Goal: Task Accomplishment & Management: Use online tool/utility

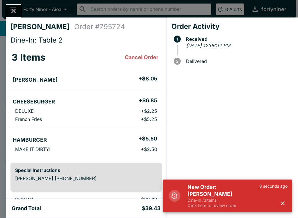
click at [285, 202] on icon "button" at bounding box center [282, 202] width 7 height 7
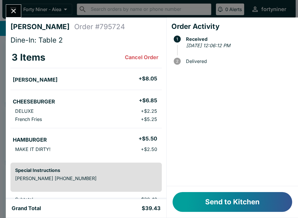
click at [256, 205] on button "Send to Kitchen" at bounding box center [232, 202] width 120 height 20
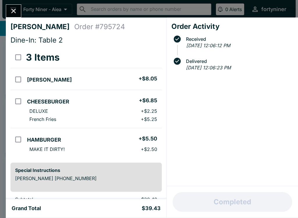
click at [11, 11] on icon "Close" at bounding box center [14, 11] width 8 height 8
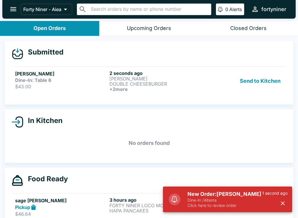
click at [86, 87] on p "$43.00" at bounding box center [61, 86] width 92 height 6
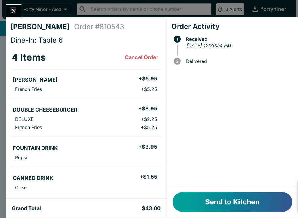
click at [284, 201] on div "New Order: Marc Takeuchi Dine-In / 4 items Click here to review order 10 second…" at bounding box center [227, 195] width 129 height 33
click at [243, 195] on button "Send to Kitchen" at bounding box center [232, 202] width 120 height 20
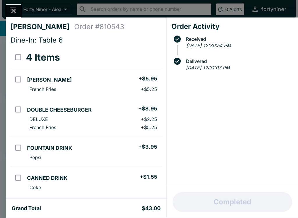
click at [17, 12] on icon "Close" at bounding box center [14, 11] width 8 height 8
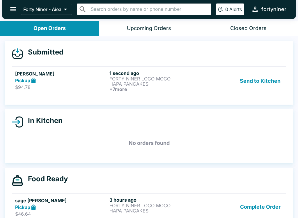
click at [184, 94] on link "Scott Palomino Pickup $94.78 1 second ago FORTY NINER LOCO MOCO HAPA PANCAKES +…" at bounding box center [149, 80] width 275 height 29
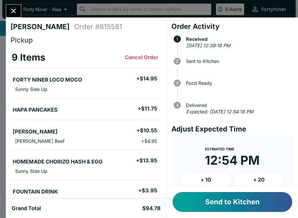
click at [238, 198] on button "Send to Kitchen" at bounding box center [232, 202] width 120 height 20
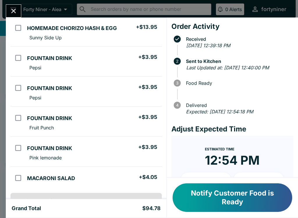
scroll to position [132, 0]
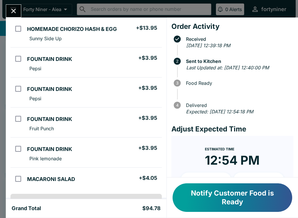
click at [14, 7] on icon "Close" at bounding box center [14, 11] width 8 height 8
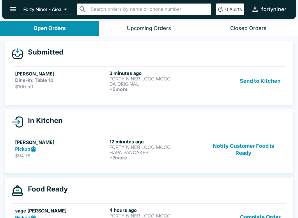
click at [172, 83] on p "DA ORIGINAL" at bounding box center [155, 83] width 92 height 5
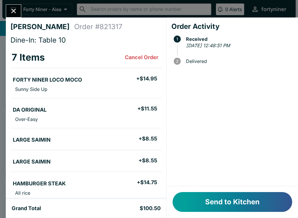
click at [225, 199] on button "Send to Kitchen" at bounding box center [232, 202] width 120 height 20
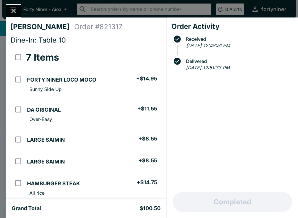
click at [17, 13] on icon "Close" at bounding box center [14, 11] width 8 height 8
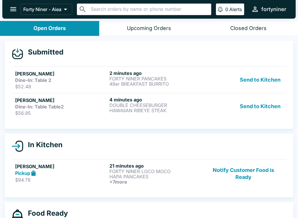
click at [52, 108] on strong "Dine-In: Table Table2" at bounding box center [39, 107] width 49 height 6
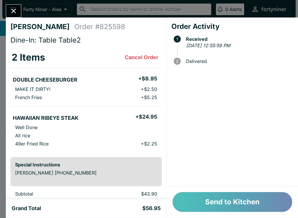
click at [203, 199] on button "Send to Kitchen" at bounding box center [232, 202] width 120 height 20
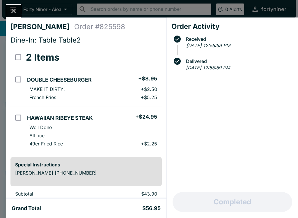
click at [16, 10] on icon "Close" at bounding box center [14, 11] width 8 height 8
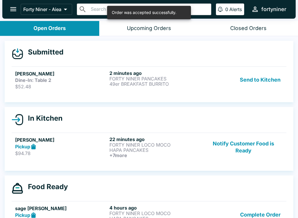
click at [35, 86] on p "$52.48" at bounding box center [61, 86] width 92 height 6
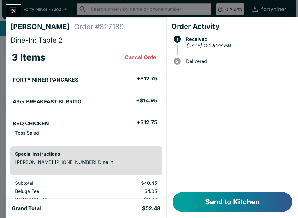
click at [205, 200] on button "Send to Kitchen" at bounding box center [232, 202] width 120 height 20
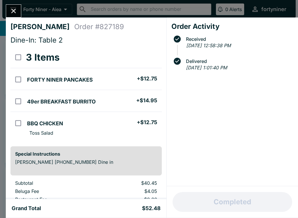
click at [13, 10] on icon "Close" at bounding box center [14, 11] width 8 height 8
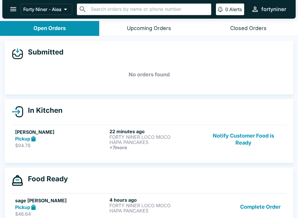
click at [79, 135] on div "Pickup" at bounding box center [61, 138] width 92 height 7
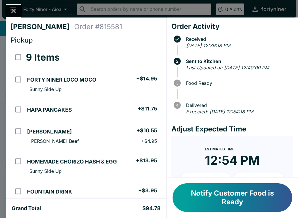
click at [18, 8] on button "Close" at bounding box center [13, 11] width 15 height 13
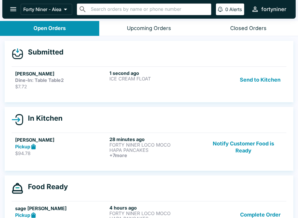
click at [186, 86] on div "1 second ago ICE CREAM FLOAT" at bounding box center [155, 79] width 92 height 19
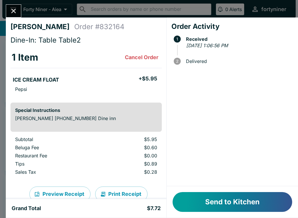
click at [239, 199] on button "Send to Kitchen" at bounding box center [232, 202] width 120 height 20
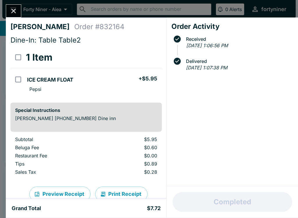
click at [14, 2] on div "[PERSON_NAME] Order # 832164 Dine-In: Table Table2 1 Item ICE CREAM FLOAT + $5.…" at bounding box center [149, 109] width 298 height 218
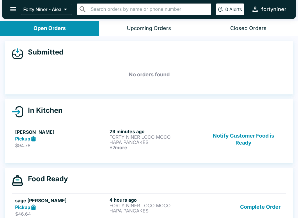
click at [240, 27] on div "Closed Orders" at bounding box center [248, 28] width 36 height 7
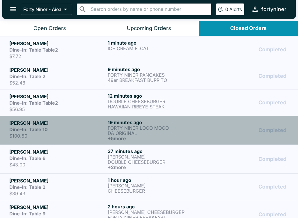
click at [204, 128] on p "FORTY NINER LOCO MOCO" at bounding box center [156, 127] width 96 height 5
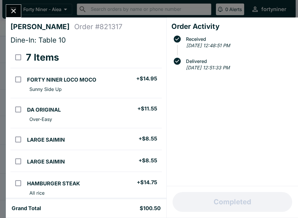
click at [12, 14] on icon "Close" at bounding box center [14, 11] width 8 height 8
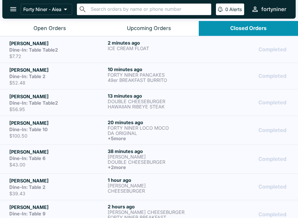
click at [50, 30] on div "Open Orders" at bounding box center [49, 28] width 33 height 7
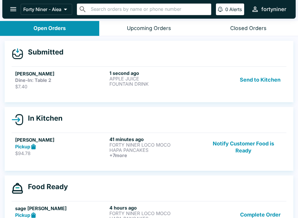
click at [200, 85] on p "FOUNTAIN DRINK" at bounding box center [155, 83] width 92 height 5
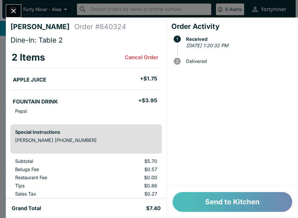
click at [239, 202] on button "Send to Kitchen" at bounding box center [232, 202] width 120 height 20
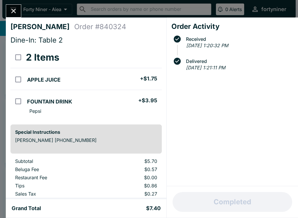
click at [14, 13] on icon "Close" at bounding box center [14, 11] width 8 height 8
